Goal: Task Accomplishment & Management: Manage account settings

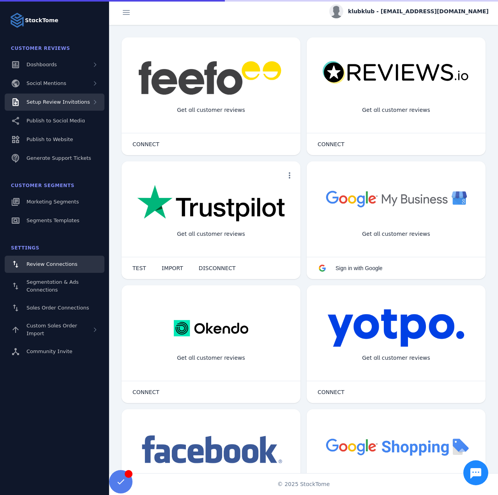
click at [78, 99] on span "Setup Review Invitations" at bounding box center [59, 102] width 64 height 6
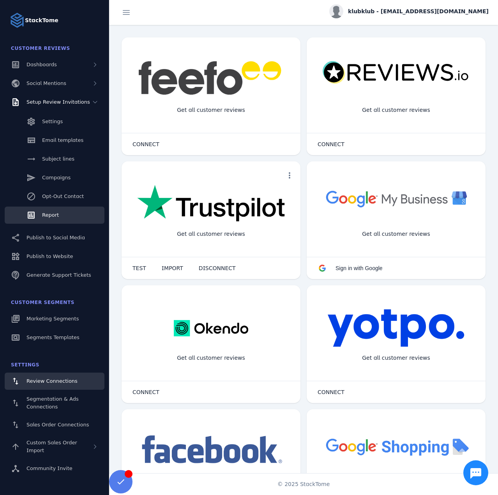
click at [50, 211] on div "Report" at bounding box center [50, 215] width 17 height 8
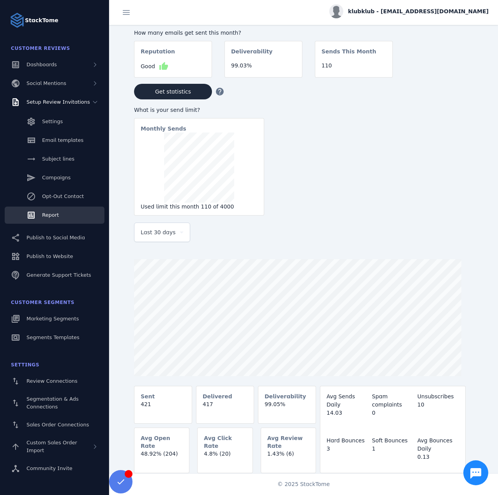
click at [163, 236] on span "Last 30 days" at bounding box center [158, 232] width 35 height 9
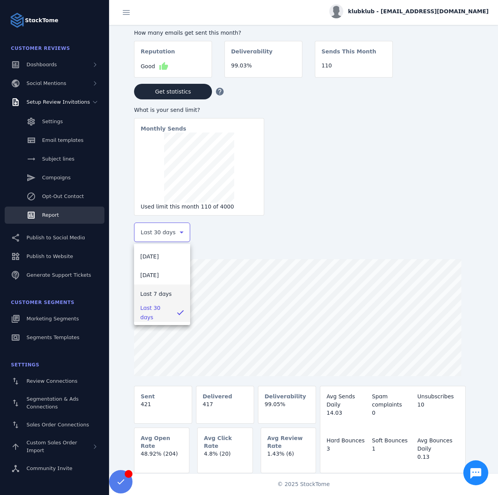
click at [163, 290] on span "Last 7 days" at bounding box center [156, 293] width 32 height 9
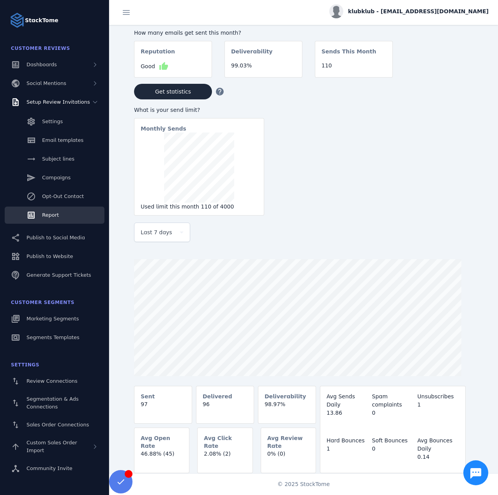
click at [417, 11] on span "klubklub - [EMAIL_ADDRESS][DOMAIN_NAME]" at bounding box center [418, 11] width 141 height 8
click at [454, 74] on span "Sign out" at bounding box center [464, 75] width 23 height 9
